Goal: Task Accomplishment & Management: Manage account settings

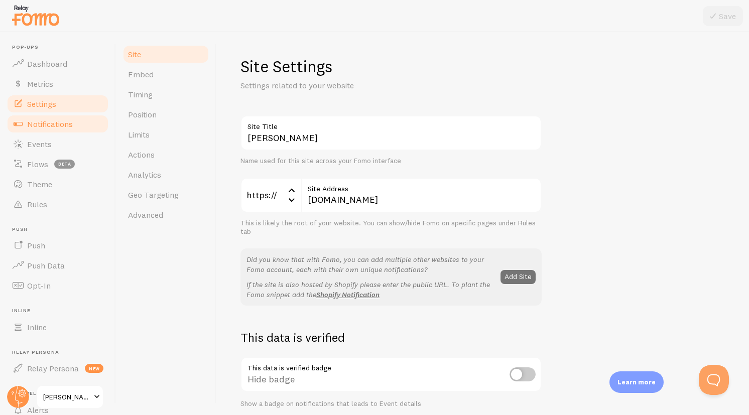
click at [54, 128] on span "Notifications" at bounding box center [50, 124] width 46 height 10
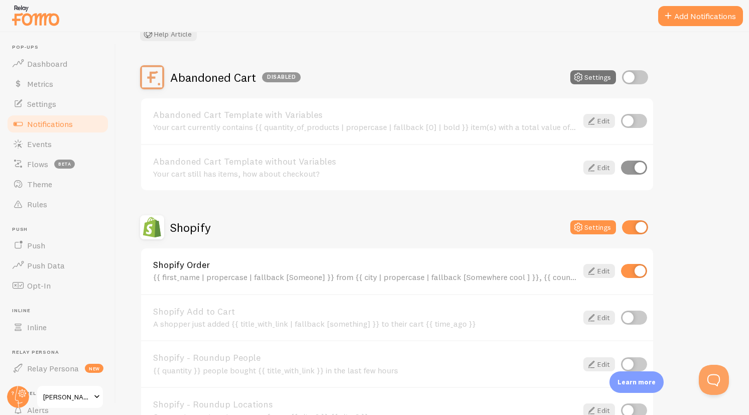
scroll to position [87, 0]
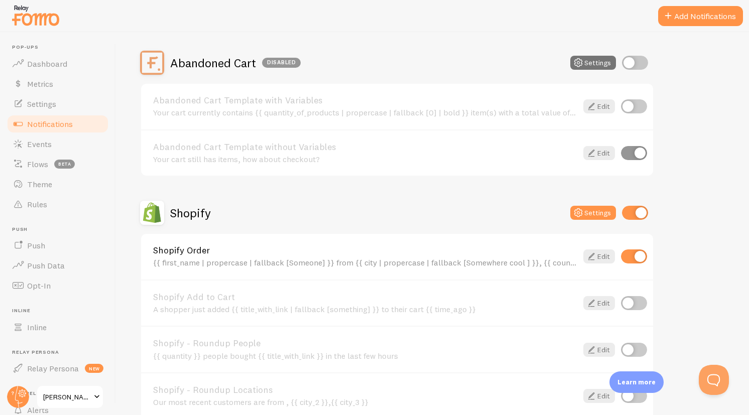
click at [640, 254] on input "checkbox" at bounding box center [634, 256] width 26 height 14
checkbox input "false"
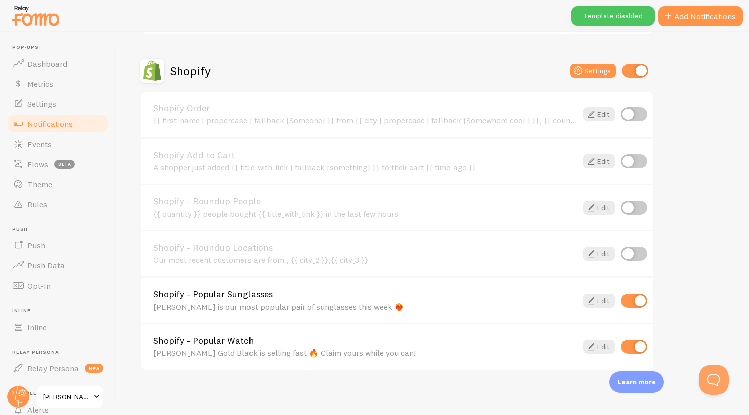
scroll to position [232, 0]
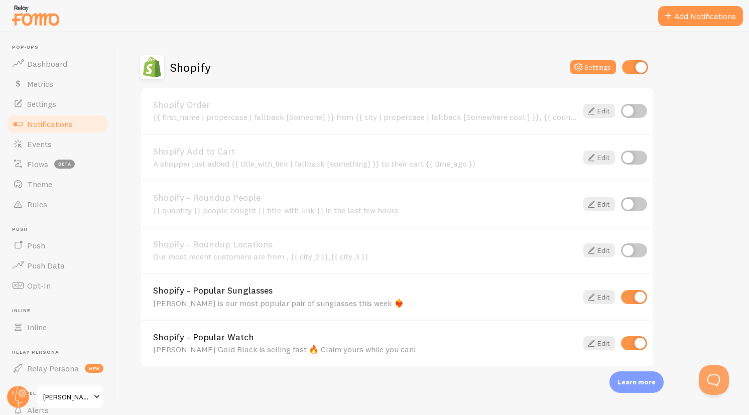
click at [633, 295] on input "checkbox" at bounding box center [634, 297] width 26 height 14
checkbox input "false"
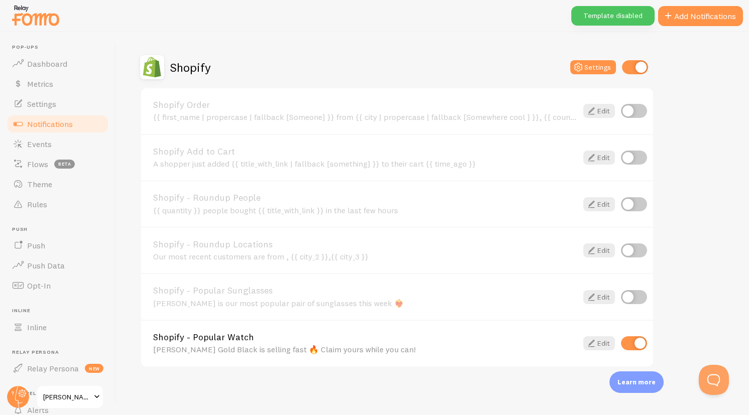
click at [630, 340] on input "checkbox" at bounding box center [634, 343] width 26 height 14
checkbox input "false"
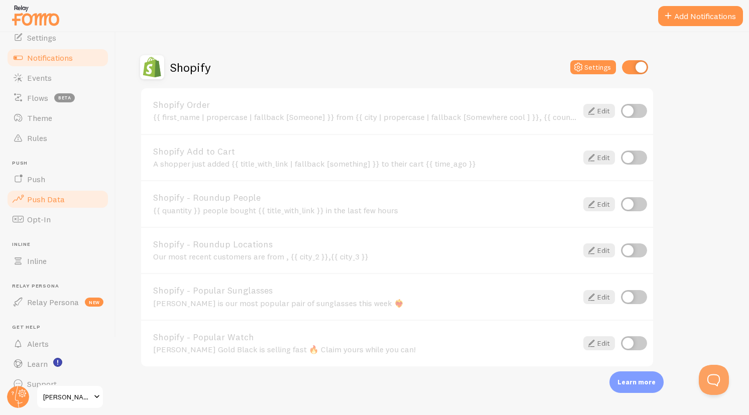
scroll to position [81, 0]
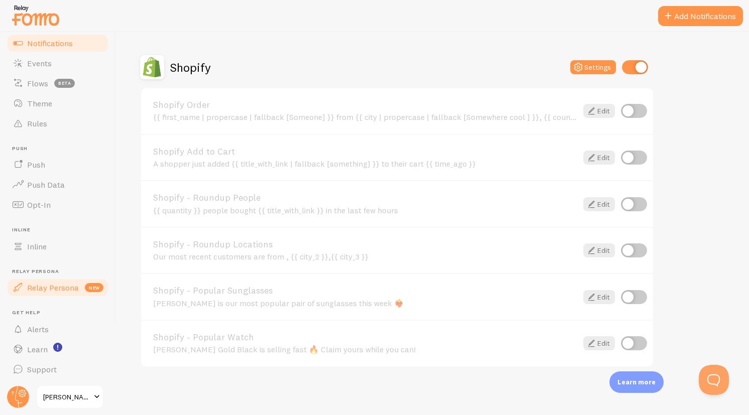
click at [51, 287] on span "Relay Persona" at bounding box center [53, 287] width 52 height 10
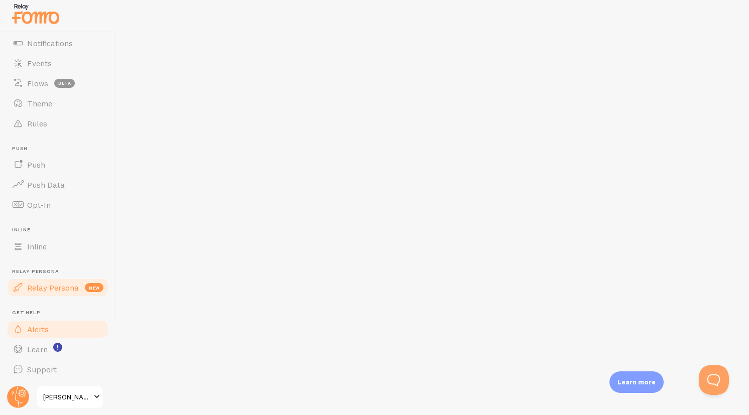
click at [48, 333] on span "Alerts" at bounding box center [38, 329] width 22 height 10
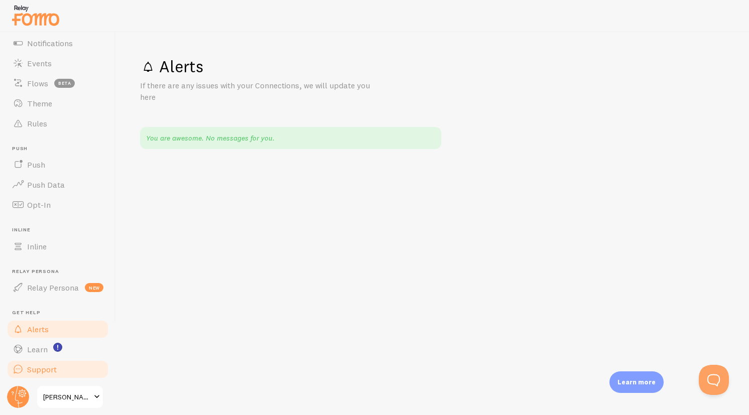
click at [32, 360] on link "Support" at bounding box center [57, 369] width 103 height 20
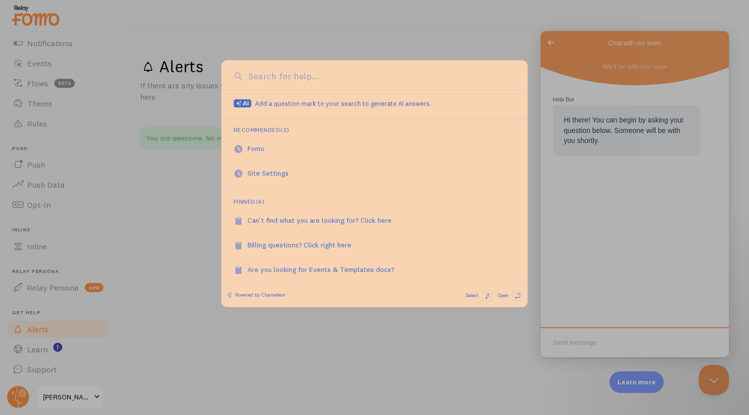
click at [502, 343] on div at bounding box center [374, 207] width 749 height 415
